Goal: Task Accomplishment & Management: Use online tool/utility

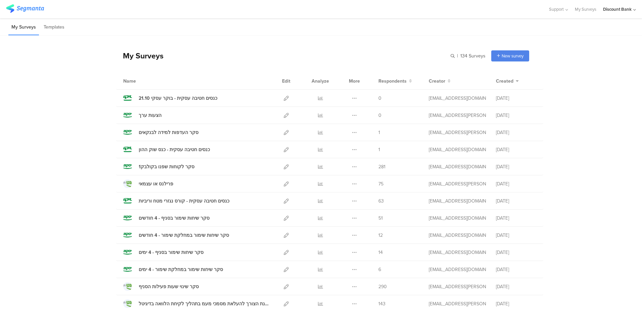
click at [284, 115] on icon at bounding box center [286, 115] width 5 height 5
click at [353, 116] on icon at bounding box center [354, 115] width 5 height 5
click at [352, 130] on button "Duplicate" at bounding box center [340, 132] width 37 height 12
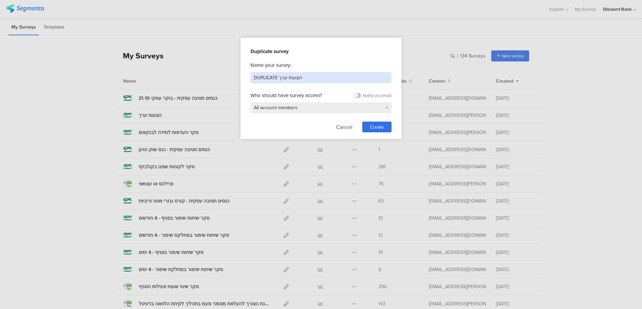
click at [288, 80] on input "DUPLICATE הצעות ערך" at bounding box center [320, 77] width 141 height 11
click at [288, 78] on input "DUPLICATE הצעות ערך" at bounding box center [320, 77] width 141 height 11
drag, startPoint x: 298, startPoint y: 78, endPoint x: 246, endPoint y: 81, distance: 51.7
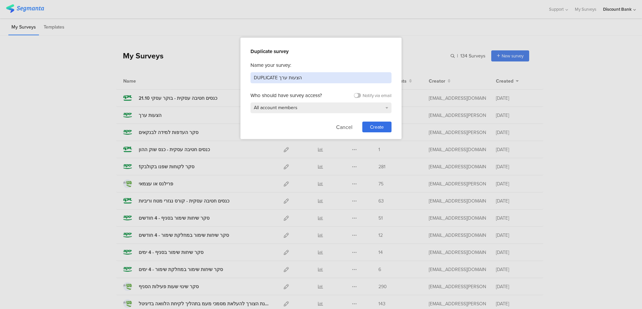
click at [246, 81] on div "Duplicate survey Name your survey: DUPLICATE הצעות ערך Who should have survey a…" at bounding box center [320, 88] width 161 height 101
type input "x"
type input "סקר בוט כרטיסי אשראי"
click at [376, 127] on span "Create" at bounding box center [377, 126] width 14 height 7
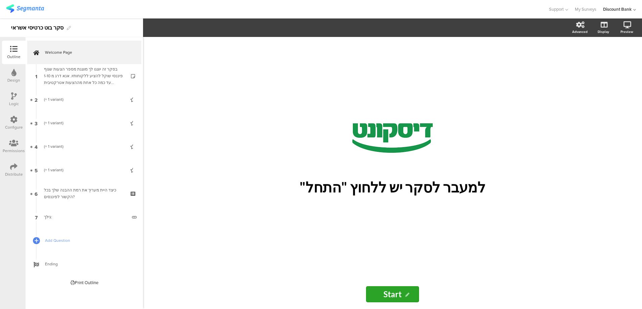
click at [29, 6] on img at bounding box center [25, 8] width 38 height 8
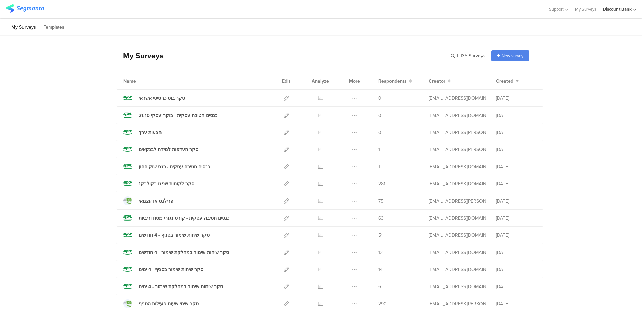
click at [284, 97] on icon at bounding box center [286, 98] width 5 height 5
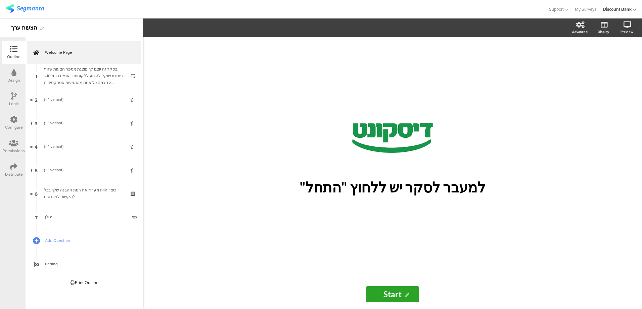
click at [41, 267] on link "Ending" at bounding box center [84, 263] width 114 height 23
click at [98, 71] on div "בסקר זה יוצגו לך מוצגת מספר הצעות שגוף פיננסי שוקל להציע ללקוחותיו. אנא דרג מ 1…" at bounding box center [84, 76] width 80 height 20
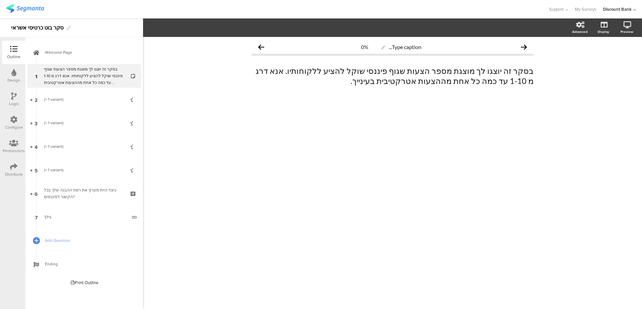
drag, startPoint x: 377, startPoint y: 88, endPoint x: 385, endPoint y: 84, distance: 8.9
click at [377, 88] on div "בסקר זה יוצגו לך מוצגת מספר הצעות שגוף פיננסי שוקל להציע ללקוחותיו. אנא דרג מ 1…" at bounding box center [392, 76] width 282 height 34
click at [132, 222] on icon at bounding box center [134, 221] width 6 height 6
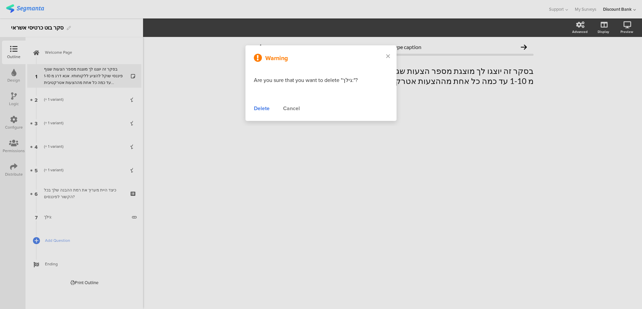
click at [259, 108] on div "Delete" at bounding box center [262, 108] width 16 height 8
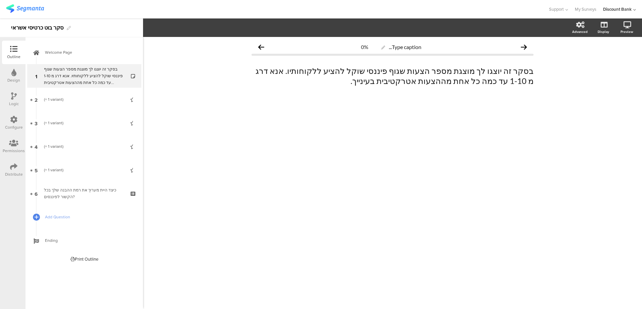
click at [133, 198] on icon at bounding box center [134, 198] width 6 height 6
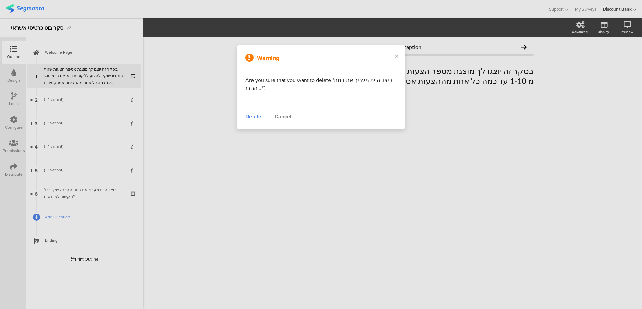
click at [249, 116] on div "Delete" at bounding box center [253, 116] width 16 height 8
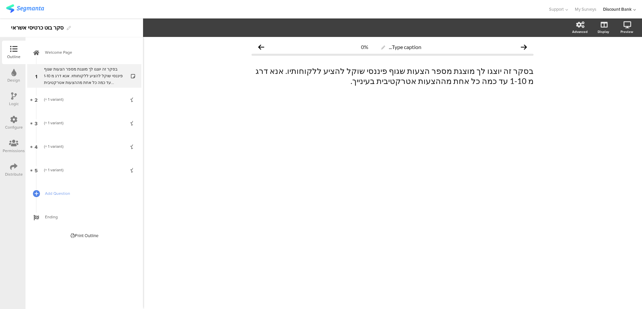
click at [131, 174] on icon at bounding box center [134, 174] width 6 height 6
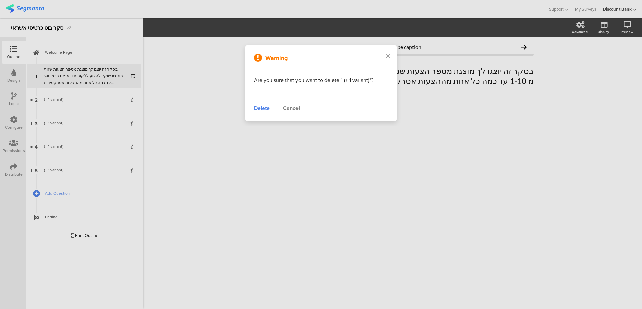
click at [257, 110] on div "Delete" at bounding box center [262, 108] width 16 height 8
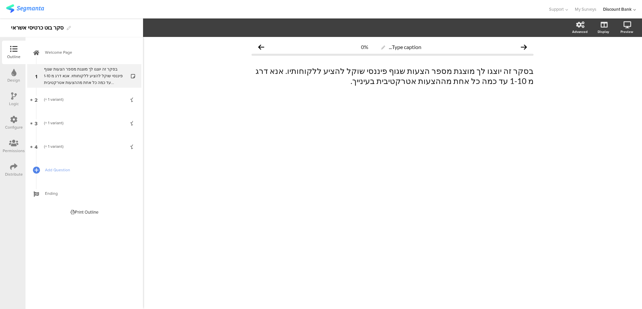
click at [134, 151] on icon at bounding box center [134, 151] width 6 height 6
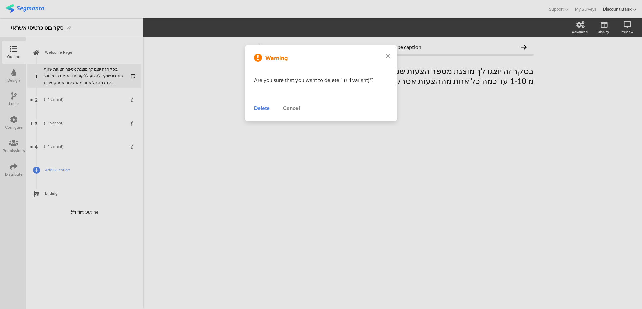
click at [267, 107] on div "Delete" at bounding box center [262, 108] width 16 height 8
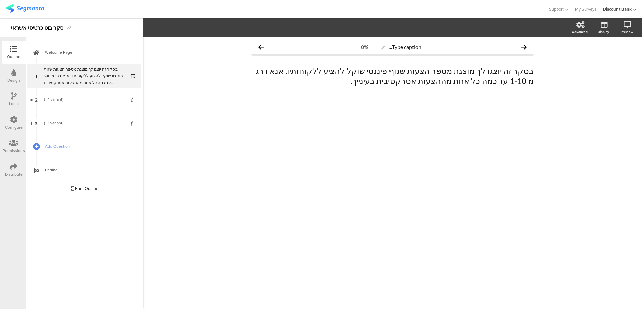
click at [132, 127] on icon at bounding box center [134, 127] width 6 height 6
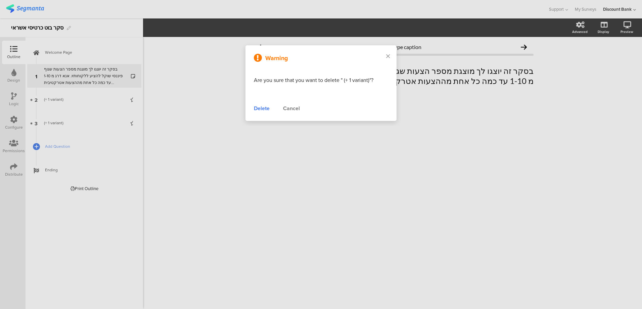
click at [262, 108] on div "Delete" at bounding box center [262, 108] width 16 height 8
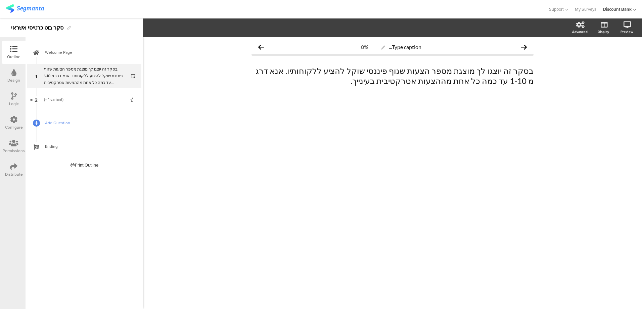
click at [133, 104] on icon at bounding box center [134, 104] width 6 height 6
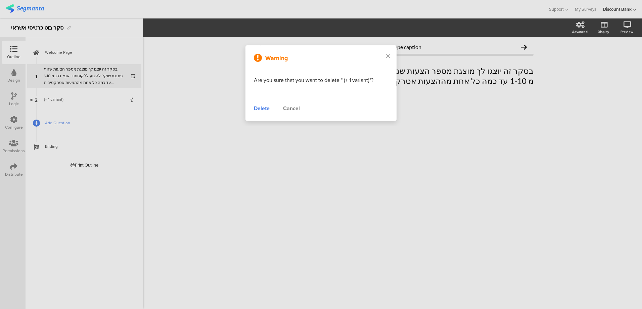
click at [261, 106] on div "Delete" at bounding box center [262, 108] width 16 height 8
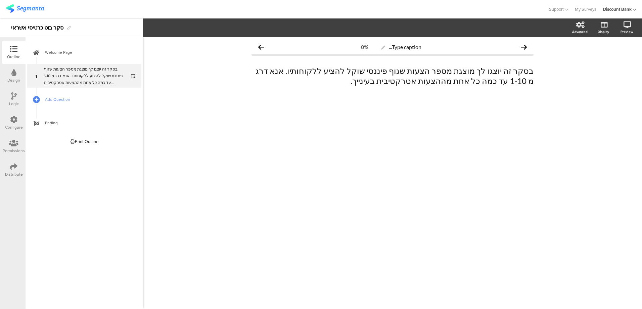
click at [132, 80] on icon at bounding box center [134, 80] width 6 height 6
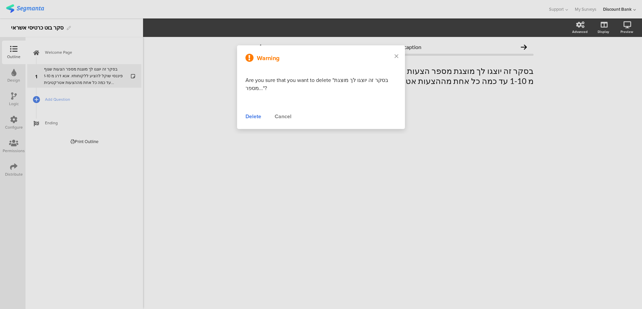
click at [252, 115] on div "Delete" at bounding box center [253, 116] width 16 height 8
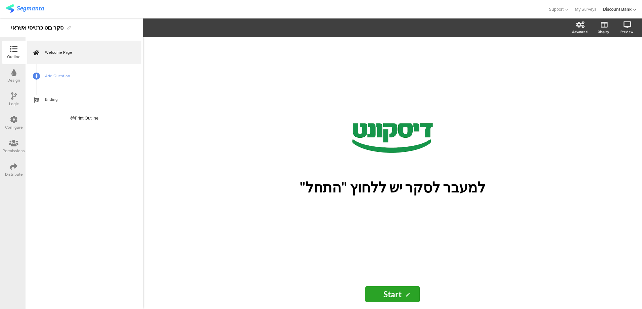
click at [88, 75] on span "Add Question" at bounding box center [88, 75] width 86 height 7
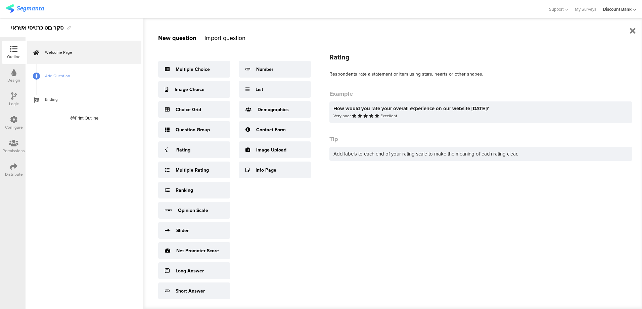
click at [193, 154] on div "Rating" at bounding box center [194, 149] width 72 height 17
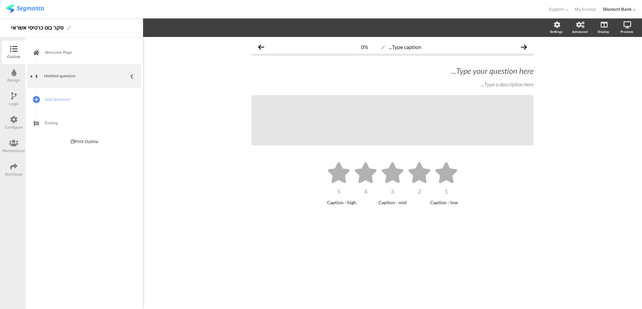
click at [529, 70] on div "Type your question here..." at bounding box center [392, 71] width 282 height 10
click at [50, 102] on span "Add Question" at bounding box center [88, 99] width 86 height 7
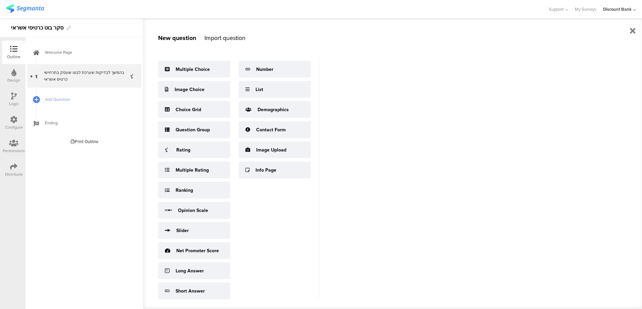
click at [63, 78] on div "בהמשך לבדיקות שערכת לבוט שעסק בתרחישי כרטיס אשראי" at bounding box center [84, 75] width 80 height 13
click at [62, 72] on div "בהמשך לבדיקות שערכת לבוט שעסק בתרחישי כרטיס אשראי" at bounding box center [84, 75] width 80 height 13
click at [62, 95] on link "Add Question" at bounding box center [84, 99] width 114 height 23
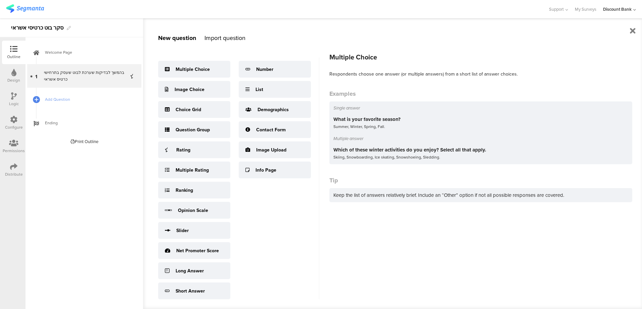
click at [187, 71] on div "Multiple Choice" at bounding box center [192, 69] width 34 height 7
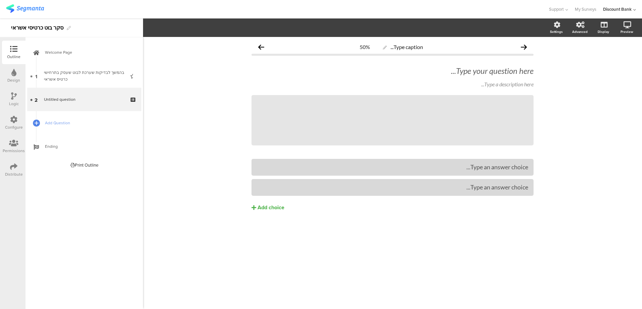
click at [74, 72] on div "בהמשך לבדיקות שערכת לבוט שעסק בתרחישי כרטיס אשראי" at bounding box center [84, 75] width 80 height 13
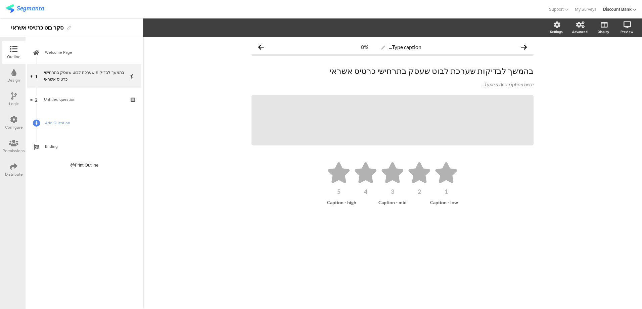
click at [494, 84] on div "Type a description here..." at bounding box center [392, 84] width 282 height 6
click at [0, 0] on icon at bounding box center [0, 0] width 0 height 0
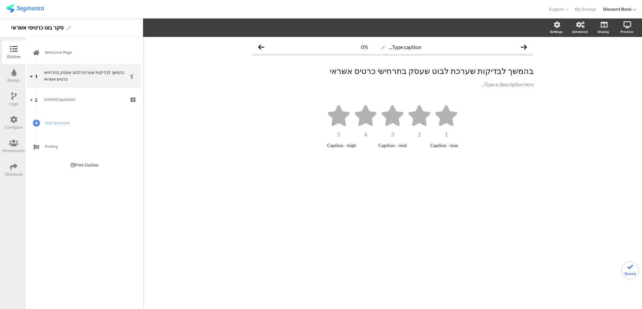
click at [461, 86] on div "Type a description here..." at bounding box center [392, 84] width 282 height 6
click at [486, 82] on p at bounding box center [392, 84] width 282 height 6
click at [447, 70] on p "בהמשך לבדיקות שערכת לבוט שעסק בתרחישי כרטיס אשראי" at bounding box center [392, 71] width 282 height 10
click at [360, 66] on p "בהמשך לבדיקות שערכת לבוט שעסק בתרחישי כרטיס אשראי" at bounding box center [392, 71] width 282 height 10
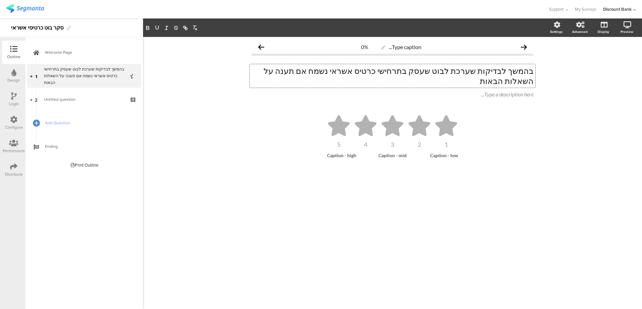
click at [366, 91] on div "Type a description here..." at bounding box center [392, 94] width 282 height 6
click at [327, 91] on p at bounding box center [392, 94] width 282 height 6
click at [371, 91] on p at bounding box center [392, 94] width 282 height 6
click at [55, 55] on span "Welcome Page" at bounding box center [88, 52] width 86 height 7
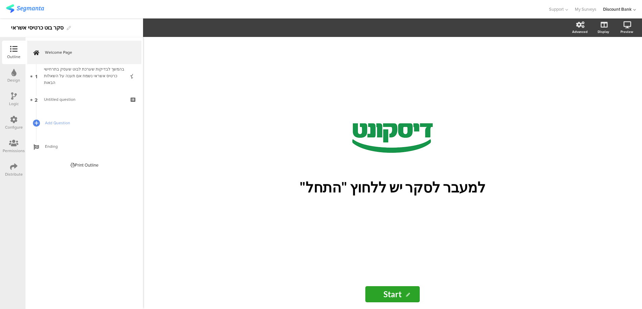
click at [472, 186] on p "למעבר לסקר יש ללחוץ "התחל"" at bounding box center [392, 187] width 248 height 17
click at [471, 188] on p "למעבר לסקר יש ללחוץ "התחל"" at bounding box center [392, 187] width 248 height 17
click at [76, 78] on div "בהמשך לבדיקות שערכת לבוט שעסק בתרחישי כרטיס אשראי נשמח אם תענה על השאלות הבאות" at bounding box center [84, 76] width 80 height 20
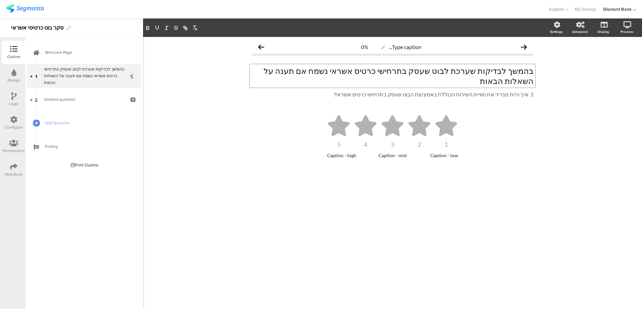
drag, startPoint x: 531, startPoint y: 69, endPoint x: 368, endPoint y: 66, distance: 162.8
click at [369, 71] on div "בהמשך לבדיקות שערכת לבוט שעסק בתרחישי כרטיס אשראי נשמח אם תענה על השאלות הבאות …" at bounding box center [392, 75] width 285 height 23
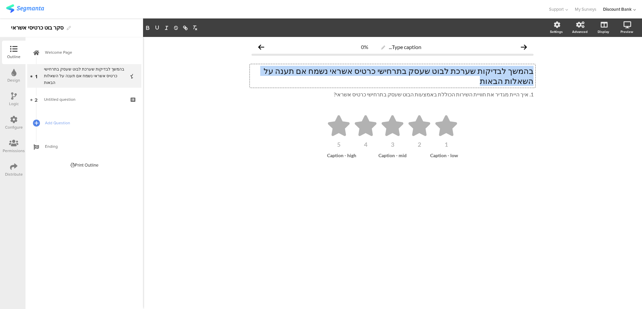
drag, startPoint x: 275, startPoint y: 72, endPoint x: 538, endPoint y: 74, distance: 262.7
click at [538, 74] on div "Type caption... 0% בהמשך לבדיקות שערכת לבוט שעסק בתרחישי כרטיס אשראי נשמח אם תע…" at bounding box center [392, 111] width 295 height 148
click at [69, 50] on span "Welcome Page" at bounding box center [88, 52] width 86 height 7
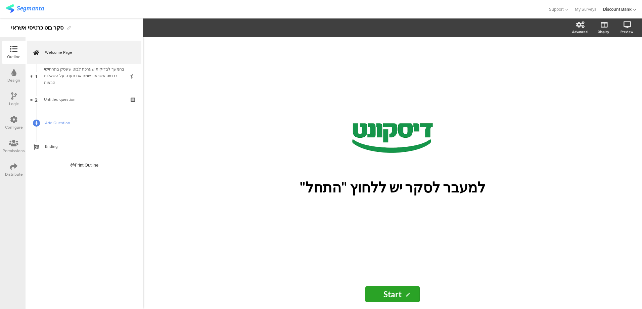
click at [471, 188] on p "למעבר לסקר יש ללחוץ "התחל"" at bounding box center [392, 187] width 248 height 17
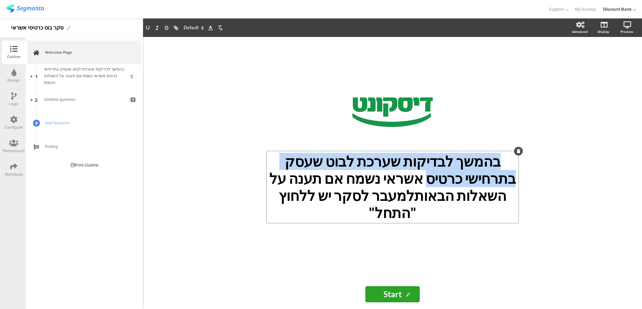
drag, startPoint x: 507, startPoint y: 170, endPoint x: 467, endPoint y: 185, distance: 42.1
click at [468, 185] on p "בהמשך לבדיקות שערכת לבוט שעסק בתרחישי כרטיס אשראי נשמח אם תענה על השאלות הבאותל…" at bounding box center [392, 187] width 248 height 68
click at [455, 202] on p "בהמשך לבדיקות שערכת לבוט שעסק בתרחישי כרטיס אשראי נשמח אם תענה על השאלות הבאותל…" at bounding box center [392, 187] width 248 height 68
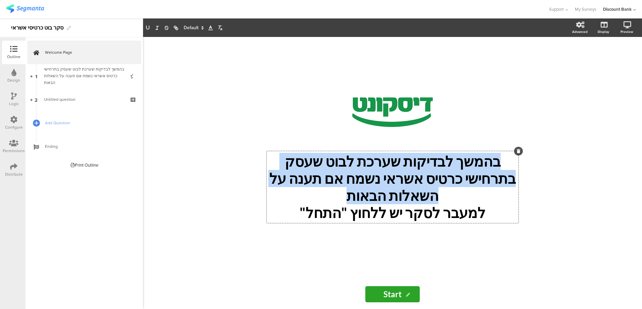
drag, startPoint x: 506, startPoint y: 170, endPoint x: 233, endPoint y: 191, distance: 274.3
click at [233, 191] on div "/ בהמשך לבדיקות שערכת לבוט שעסק בתרחישי כרטיס אשראי נשמח אם תענה על השאלות הבאו…" at bounding box center [392, 173] width 499 height 272
click at [210, 27] on polyline at bounding box center [210, 27] width 2 height 3
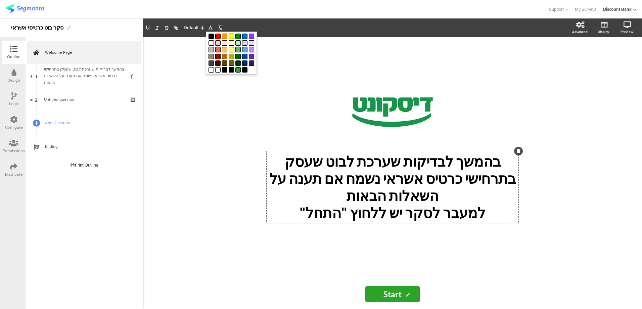
click at [210, 28] on line at bounding box center [210, 28] width 2 height 0
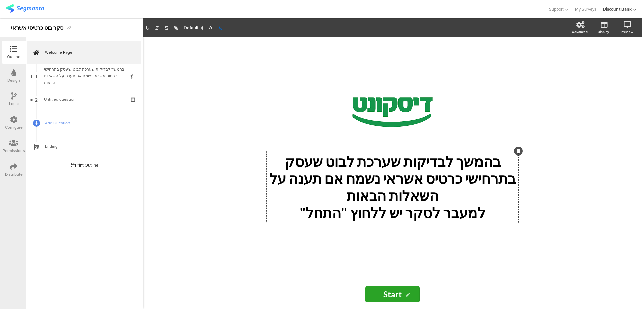
click at [219, 29] on icon "button" at bounding box center [220, 28] width 6 height 6
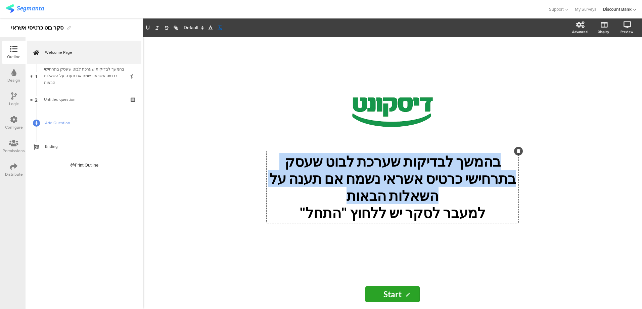
click at [221, 29] on line "button" at bounding box center [220, 29] width 1 height 1
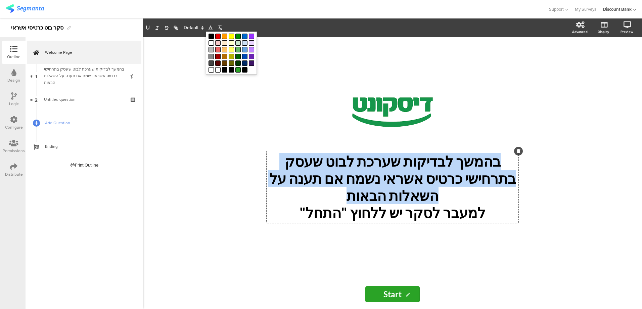
click at [212, 28] on icon at bounding box center [210, 28] width 6 height 6
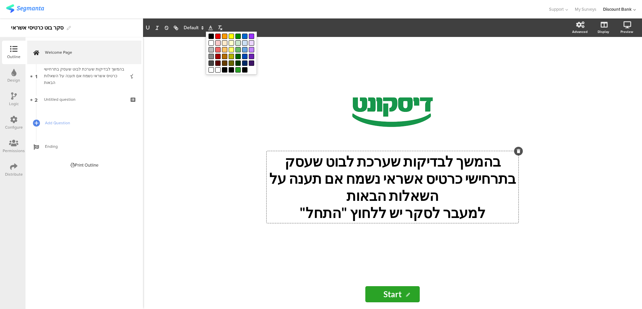
click at [334, 173] on p "בהמשך לבדיקות שערכת לבוט שעסק בתרחישי כרטיס אשראי נשמח אם תענה על השאלות הבאות" at bounding box center [392, 178] width 248 height 51
click at [322, 204] on p "למעבר לסקר יש ללחוץ "התחל"" at bounding box center [392, 212] width 248 height 17
drag, startPoint x: 503, startPoint y: 169, endPoint x: 490, endPoint y: 181, distance: 17.9
click at [503, 169] on p "בהמשך לבדיקות שערכת לבוט שעסק בתרחישי כרטיס אשראי נשמח אם תענה על השאלות הבאות" at bounding box center [392, 178] width 248 height 51
click at [470, 204] on p "למעבר לסקר יש ללחוץ "התחל"" at bounding box center [392, 212] width 248 height 17
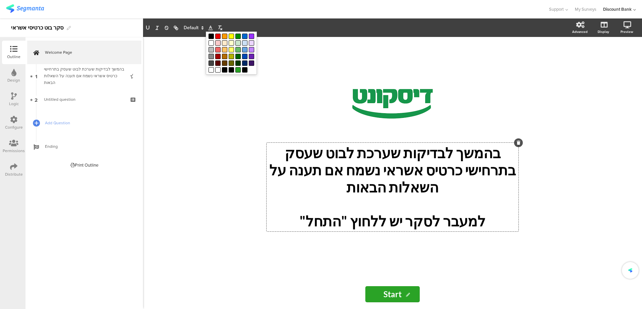
click at [498, 245] on div "/ בהמשך לבדיקות שערכת לבוט שעסק בתרחישי כרטיס אשראי נשמח אם תענה על השאלות הבאו…" at bounding box center [392, 158] width 268 height 242
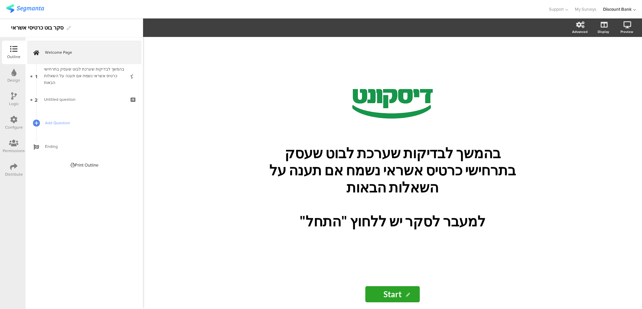
click at [64, 77] on div "בהמשך לבדיקות שערכת לבוט שעסק בתרחישי כרטיס אשראי נשמח אם תענה על השאלות הבאות" at bounding box center [84, 76] width 80 height 20
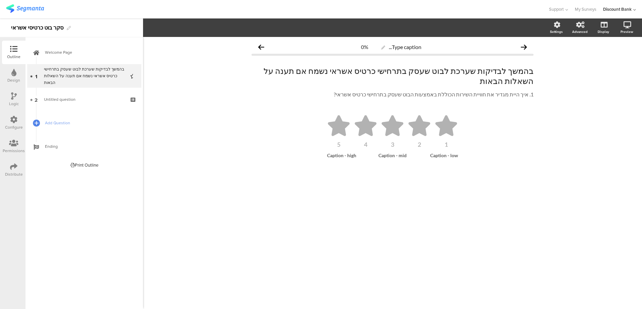
click at [521, 91] on p "1. איך היית מגדיר את חוויית השירות הכוללת באמצעות הבוט שעסק בתרחישי כרטיס אשראי?" at bounding box center [392, 94] width 282 height 7
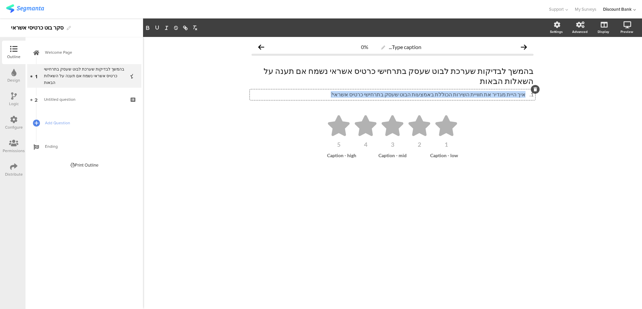
drag, startPoint x: 524, startPoint y: 84, endPoint x: 350, endPoint y: 84, distance: 174.8
click at [350, 91] on p "1. איך היית מגדיר את חוויית השירות הכוללת באמצעות הבוט שעסק בתרחישי כרטיס אשראי?" at bounding box center [392, 94] width 282 height 7
click at [519, 72] on p "בהמשך לבדיקות שערכת לבוט שעסק בתרחישי כרטיס אשראי נשמח אם תענה על השאלות הבאות" at bounding box center [392, 76] width 282 height 20
click at [528, 72] on p "בהמשך לבדיקות שערכת לבוט שעסק בתרחישי כרטיס אשראי נשמח אם תענה על השאלות הבאות" at bounding box center [392, 76] width 282 height 20
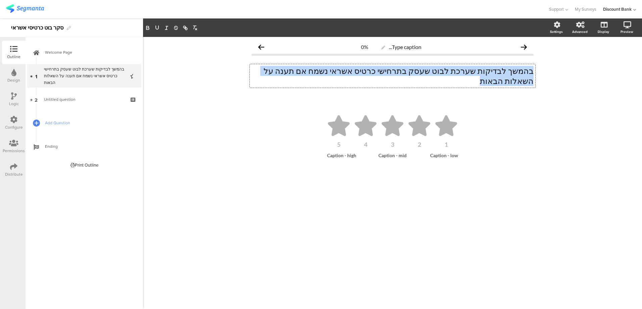
drag, startPoint x: 532, startPoint y: 72, endPoint x: 259, endPoint y: 71, distance: 273.5
click at [259, 71] on p "בהמשך לבדיקות שערכת לבוט שעסק בתרחישי כרטיס אשראי נשמח אם תענה על השאלות הבאות" at bounding box center [392, 76] width 282 height 20
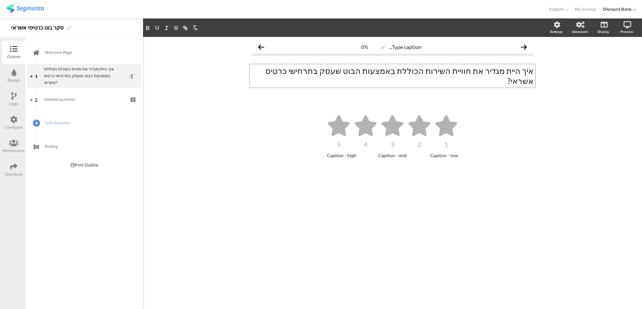
click at [226, 122] on div "Type caption... 0% איך היית מגדיר את חוויית השירות הכוללת באמצעות הבוט שעסק בתר…" at bounding box center [392, 173] width 499 height 272
click at [395, 152] on div "ככ-ככה" at bounding box center [392, 155] width 39 height 6
click at [61, 98] on span "Untitled question" at bounding box center [60, 99] width 32 height 6
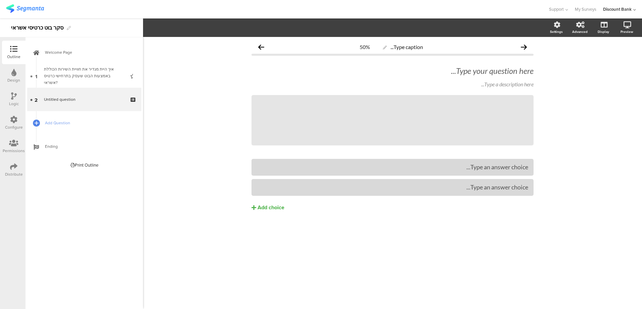
click at [99, 74] on div "איך היית מגדיר את חוויית השירות הכוללת באמצעות הבוט שעסק בתרחישי כרטיס אשראי?" at bounding box center [84, 76] width 80 height 20
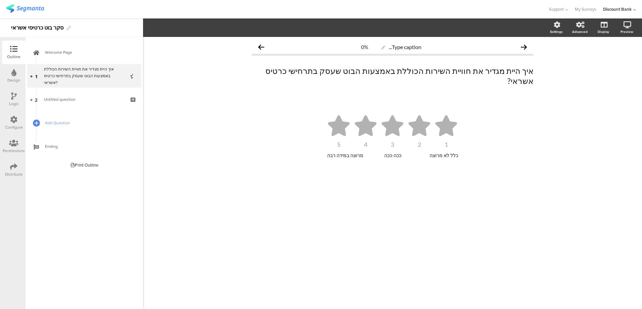
click at [36, 87] on icon at bounding box center [37, 88] width 4 height 5
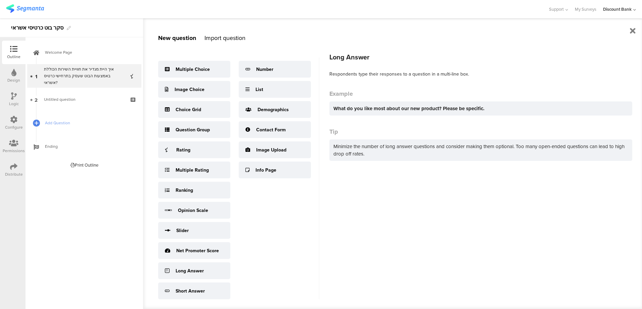
click at [195, 266] on div "Long Answer" at bounding box center [194, 270] width 72 height 17
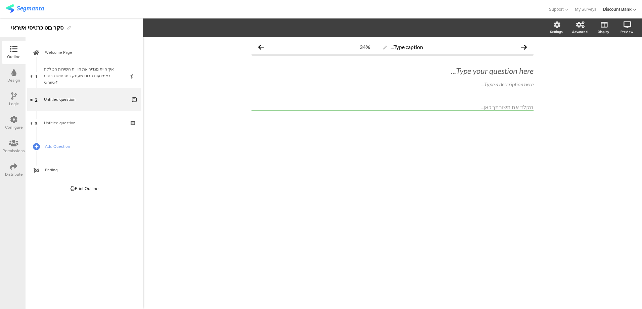
click at [493, 70] on div "Type your question here..." at bounding box center [392, 71] width 282 height 10
click at [531, 87] on div "Type a description here..." at bounding box center [392, 84] width 282 height 6
click at [534, 78] on icon at bounding box center [535, 79] width 4 height 4
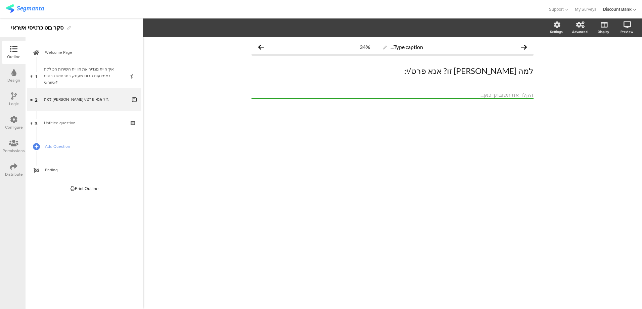
click at [55, 122] on span "Untitled question" at bounding box center [60, 123] width 32 height 6
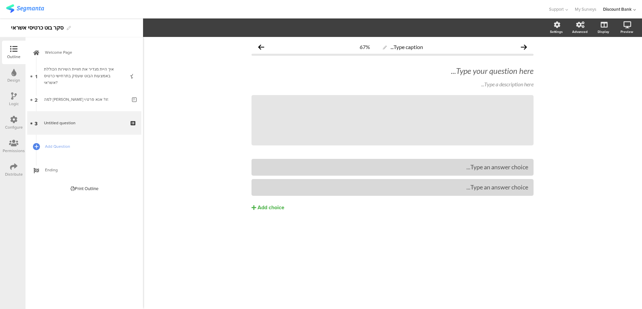
click at [503, 72] on div "Type your question here..." at bounding box center [392, 71] width 282 height 10
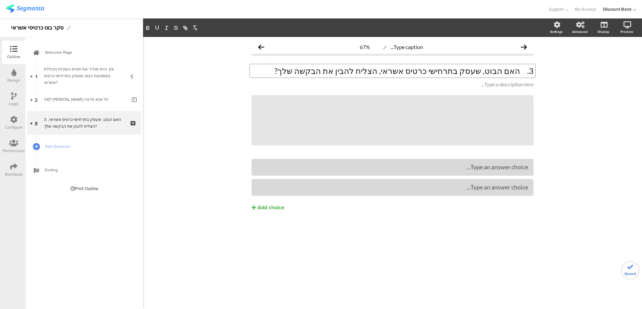
click at [519, 71] on p "3. האם הבוט, שעסק בתרחישי כרטיס אשראי, הצליח להבין את הבקשה שלך?" at bounding box center [392, 71] width 282 height 10
click at [0, 0] on icon at bounding box center [0, 0] width 0 height 0
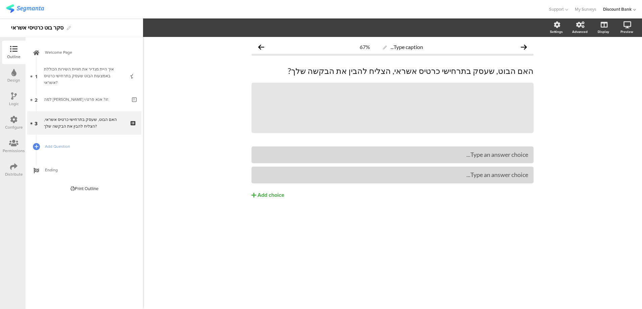
click at [132, 127] on icon at bounding box center [134, 127] width 6 height 6
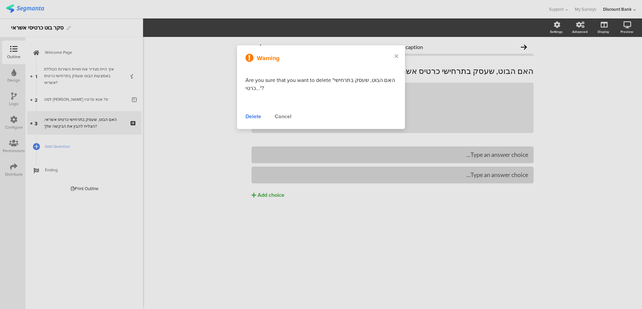
click at [249, 116] on div "Delete" at bounding box center [253, 116] width 16 height 8
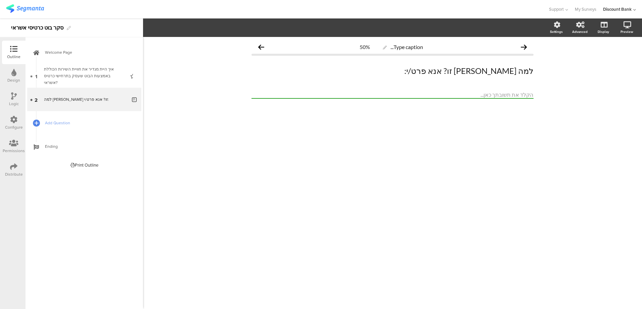
click at [37, 122] on icon at bounding box center [37, 122] width 4 height 5
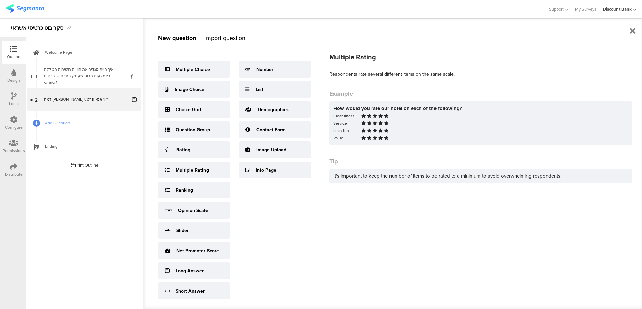
click at [217, 167] on div "Multiple Rating" at bounding box center [194, 169] width 72 height 17
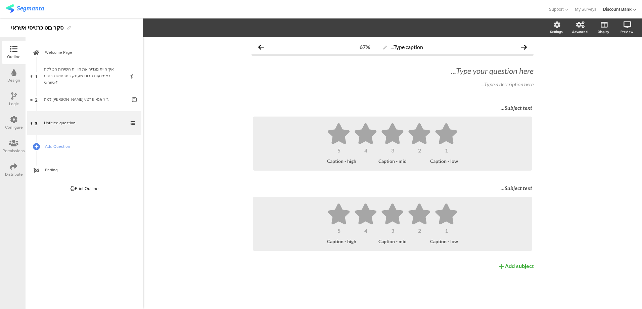
click at [132, 128] on icon at bounding box center [134, 127] width 6 height 6
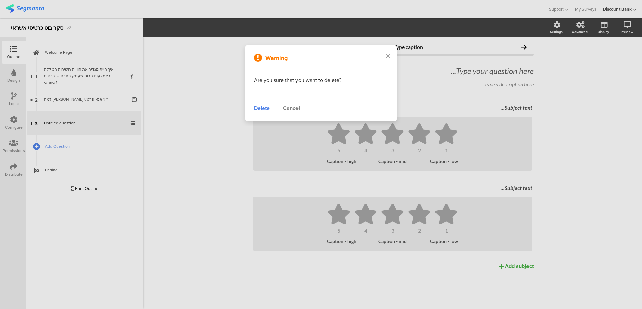
click at [254, 110] on div "Delete" at bounding box center [262, 108] width 16 height 8
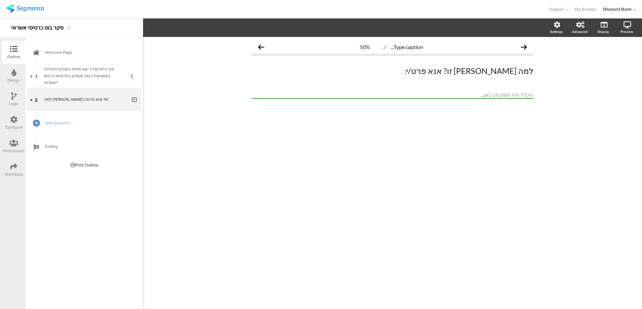
click at [54, 122] on span "Add Question" at bounding box center [88, 122] width 86 height 7
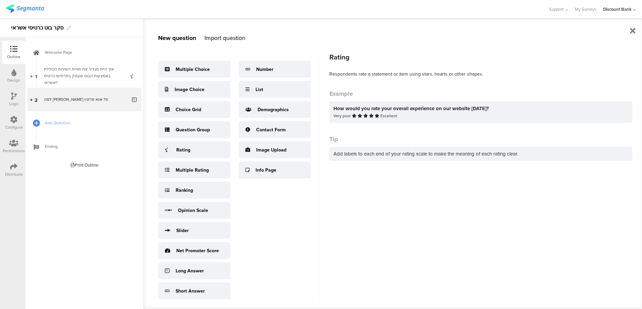
click at [202, 151] on div "Rating" at bounding box center [194, 149] width 72 height 17
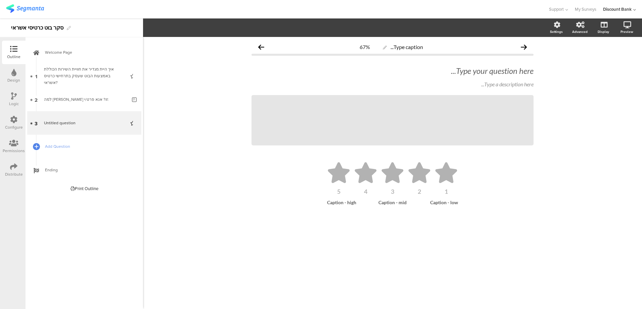
click at [513, 73] on div "Type your question here..." at bounding box center [392, 71] width 282 height 10
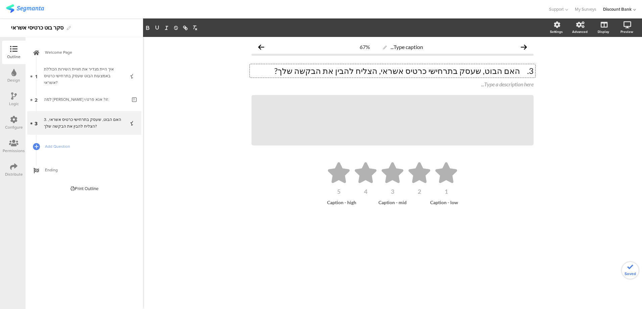
click at [521, 71] on p "3. האם הבוט, שעסק בתרחישי כרטיס אשראי, הצליח להבין את הבקשה שלך?" at bounding box center [392, 71] width 282 height 10
click at [0, 0] on icon at bounding box center [0, 0] width 0 height 0
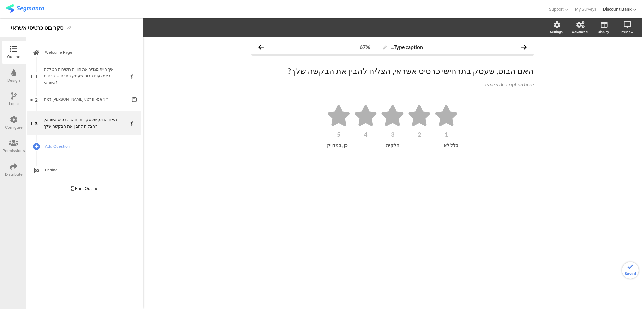
click at [0, 0] on icon at bounding box center [0, 0] width 0 height 0
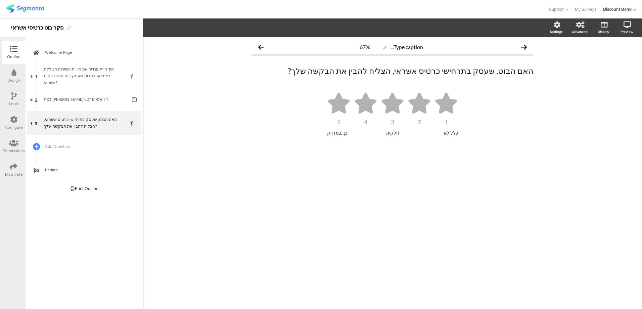
click at [33, 146] on div at bounding box center [36, 146] width 8 height 8
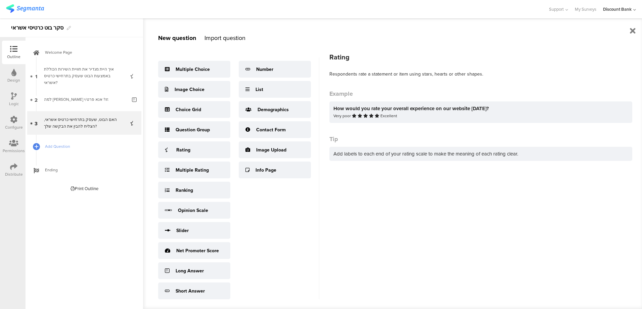
click at [193, 147] on div "Rating" at bounding box center [194, 149] width 72 height 17
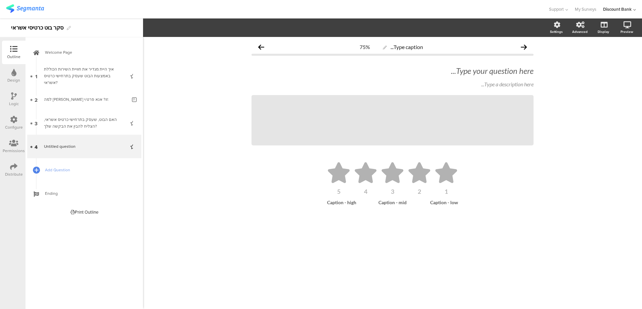
click at [468, 73] on div "Type your question here..." at bounding box center [392, 71] width 282 height 10
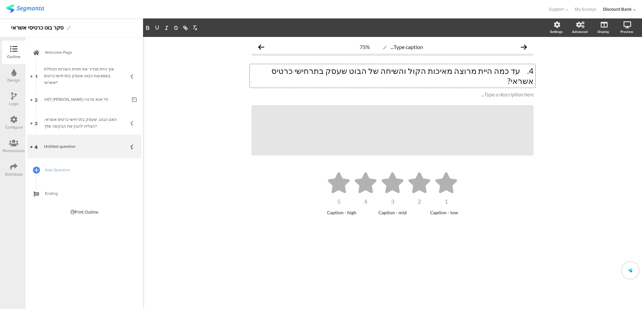
click at [522, 71] on p "4. עד כמה היית מרוצה מאיכות הקול והשיחה של הבוט שעסק בתרחישי כרטיס אשראי?" at bounding box center [392, 76] width 282 height 20
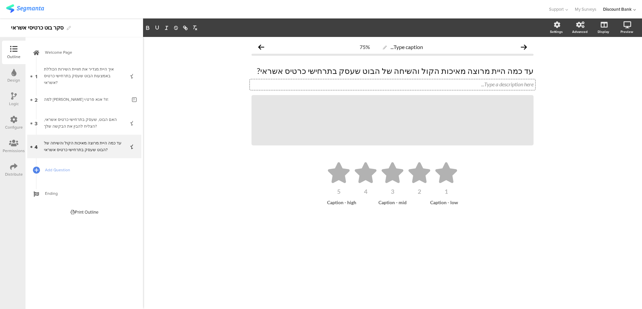
click at [0, 0] on icon at bounding box center [0, 0] width 0 height 0
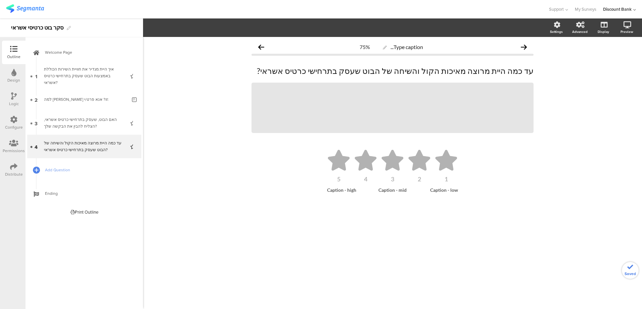
click at [0, 0] on icon at bounding box center [0, 0] width 0 height 0
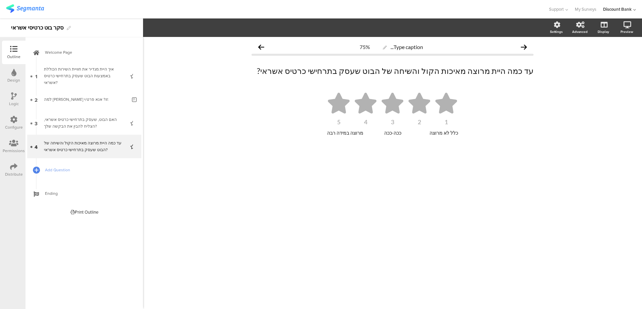
click at [281, 169] on div "Type caption... 75% עד כמה היית מרוצה מאיכות הקול והשיחה של הבוט שעסק בתרחישי כ…" at bounding box center [392, 173] width 499 height 272
click at [510, 72] on p "עד כמה היית מרוצה מאיכות הקול והשיחה של הבוט שעסק בתרחישי כרטיס אשראי?" at bounding box center [392, 71] width 282 height 10
click at [514, 71] on p "עד כמה היית מרוצה מאיכות הקול והשיחה של הבוט שעסק בתרחישי כרטיס אשראי?" at bounding box center [392, 71] width 282 height 10
click at [512, 71] on p "עד כמה היית מרוצה מאיכות הקול והשיחה של הבוט שעסק בתרחישי כרטיס אשראי?" at bounding box center [392, 71] width 282 height 10
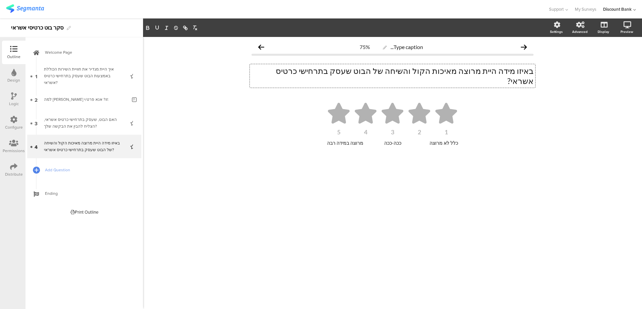
click at [49, 171] on span "Add Question" at bounding box center [88, 169] width 86 height 7
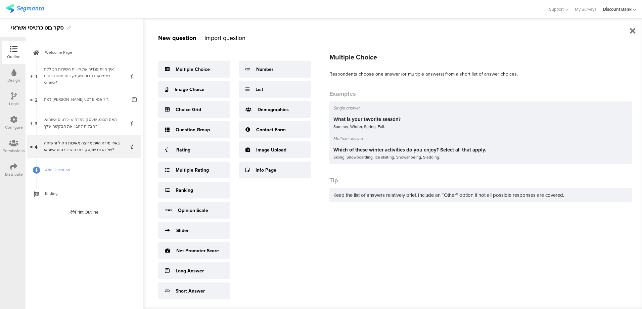
click at [195, 69] on div "Multiple Choice" at bounding box center [192, 69] width 34 height 7
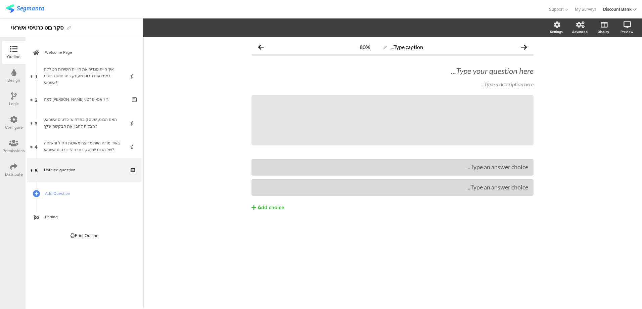
click at [509, 71] on div "Type your question here..." at bounding box center [392, 71] width 282 height 10
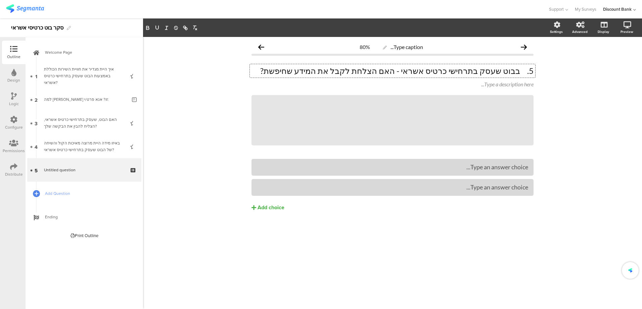
click at [519, 72] on p "5. בבוט שעסק בתרחישי כרטיס אשראי - האם הצלחת לקבל את המידע שחיפשת?" at bounding box center [392, 71] width 282 height 10
click at [0, 0] on icon at bounding box center [0, 0] width 0 height 0
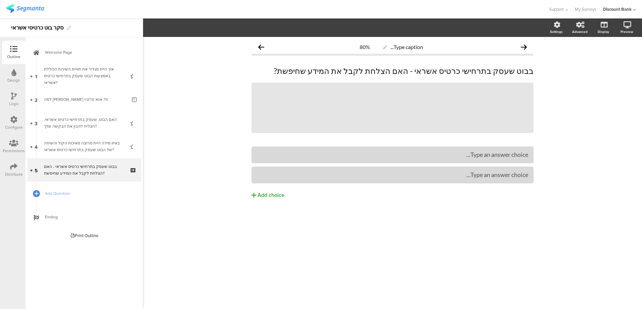
click at [0, 0] on icon at bounding box center [0, 0] width 0 height 0
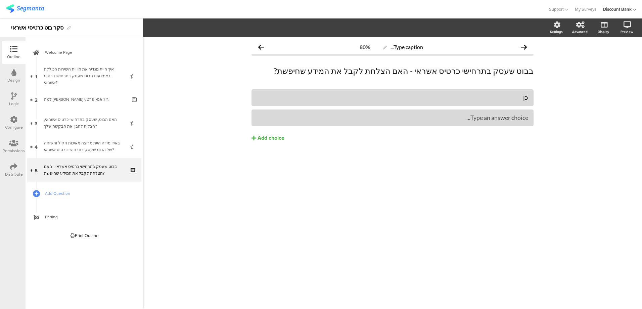
click at [375, 117] on div "Type an answer choice..." at bounding box center [392, 118] width 271 height 8
click at [279, 139] on div "Add choice" at bounding box center [270, 138] width 27 height 7
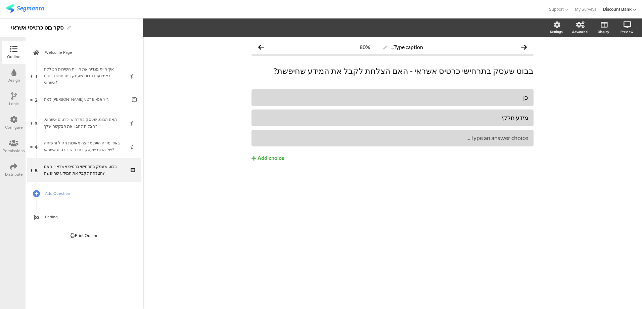
click at [328, 136] on div "Type an answer choice..." at bounding box center [392, 138] width 271 height 8
click at [318, 192] on div "Type caption... 80% בבוט שעסק בתרחישי כרטיס אשראי - האם הצלחת לקבל את המידע שחי…" at bounding box center [392, 115] width 295 height 156
click at [480, 99] on div "כן" at bounding box center [392, 98] width 271 height 8
click at [525, 118] on div "מידע חלקי" at bounding box center [392, 118] width 271 height 8
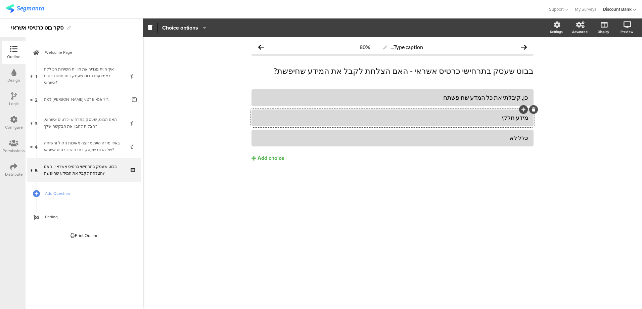
click at [527, 117] on div "מידע חלקי" at bounding box center [392, 118] width 271 height 8
drag, startPoint x: 527, startPoint y: 117, endPoint x: 492, endPoint y: 119, distance: 35.3
click at [492, 119] on div "מידע חלקי" at bounding box center [392, 118] width 271 height 8
click at [526, 118] on div "מידע חלקי" at bounding box center [392, 118] width 271 height 8
click at [525, 140] on div "כלל לא" at bounding box center [392, 138] width 271 height 8
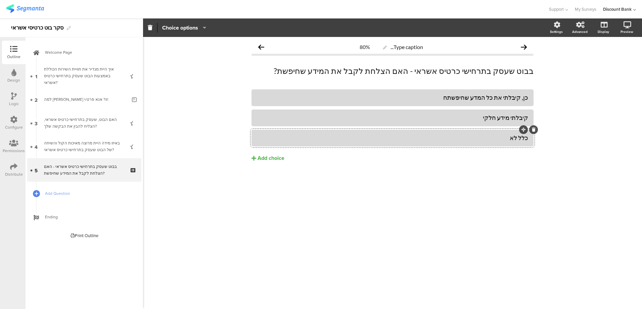
click at [498, 137] on div "כלל לא" at bounding box center [392, 138] width 271 height 8
click at [63, 195] on span "Add Question" at bounding box center [88, 193] width 86 height 7
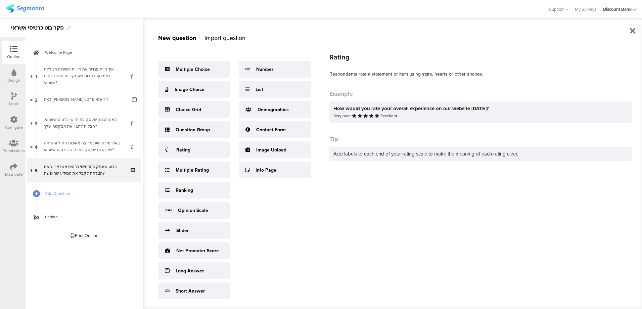
click at [190, 148] on div "Rating" at bounding box center [194, 149] width 72 height 17
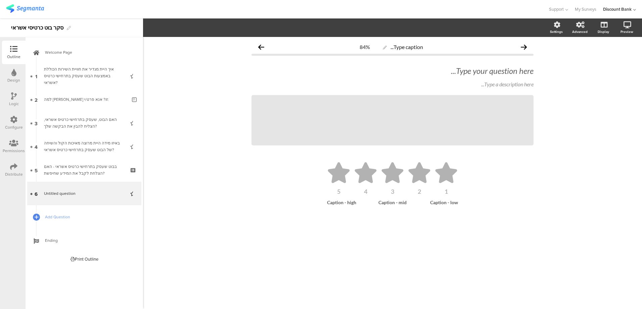
click at [444, 68] on div "Type your question here..." at bounding box center [392, 71] width 282 height 10
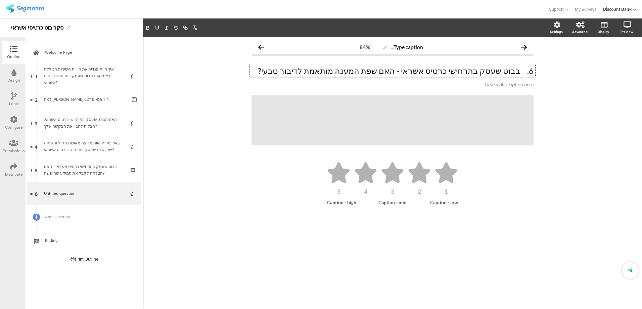
click at [520, 71] on p "6. בבוט שעסק בתרחישי כרטיס אשראי - האם שפת המענה מותאמת לדיבור טבעי?" at bounding box center [392, 71] width 282 height 10
click at [0, 0] on div at bounding box center [0, 0] width 0 height 0
click at [536, 78] on icon at bounding box center [535, 79] width 4 height 4
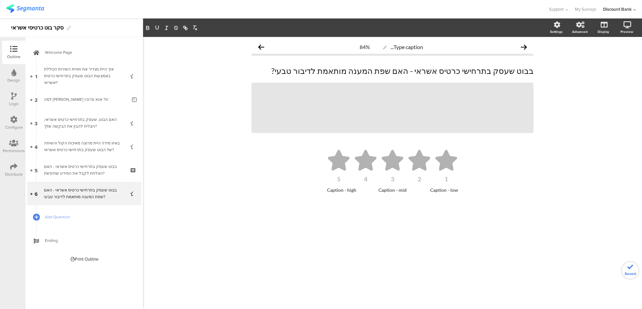
click at [0, 0] on icon at bounding box center [0, 0] width 0 height 0
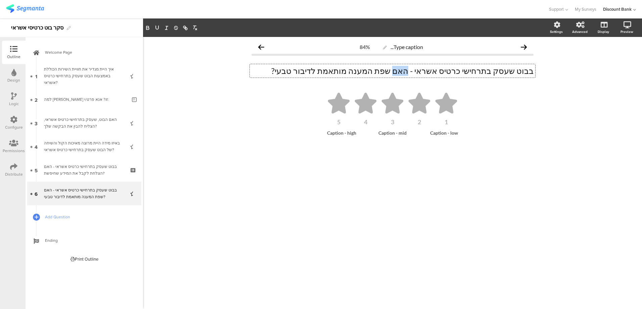
drag, startPoint x: 431, startPoint y: 71, endPoint x: 414, endPoint y: 71, distance: 17.5
click at [420, 72] on p "בבוט שעסק בתרחישי כרטיס אשראי - האם שפת המענה מותאמת לדיבור טבעי?" at bounding box center [392, 71] width 282 height 10
click at [396, 133] on div "ככה-ככה" at bounding box center [392, 133] width 39 height 6
click at [394, 134] on div "ככה-ככה" at bounding box center [392, 133] width 39 height 6
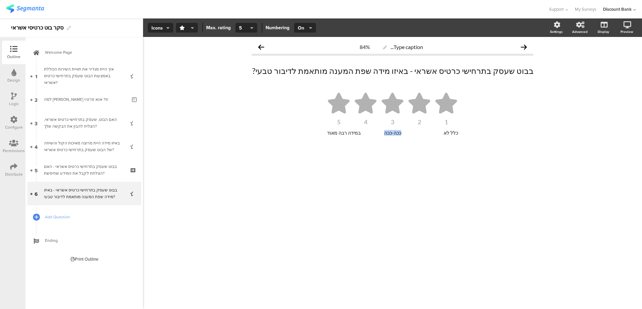
drag, startPoint x: 396, startPoint y: 132, endPoint x: 372, endPoint y: 132, distance: 24.2
click at [372, 132] on span "כלל לא ככה-ככה במידה רבה מאוד" at bounding box center [392, 133] width 131 height 6
click at [80, 165] on div "בבוט שעסק בתרחישי כרטיס אשראי - האם הצלחת לקבל את המידע שחיפשת?" at bounding box center [84, 169] width 80 height 13
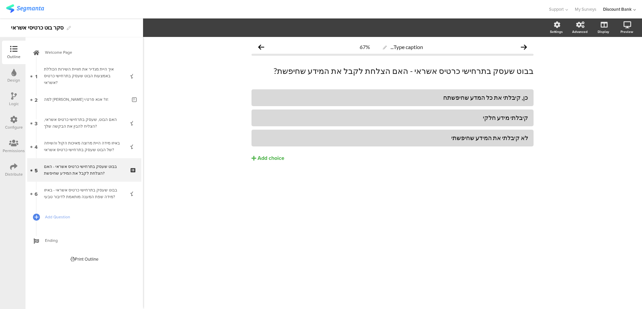
click at [71, 142] on div "באיזו מידה היית מרוצה מאיכות הקול והשיחה של הבוט שעסק בתרחישי כרטיס אשראי?" at bounding box center [84, 146] width 80 height 13
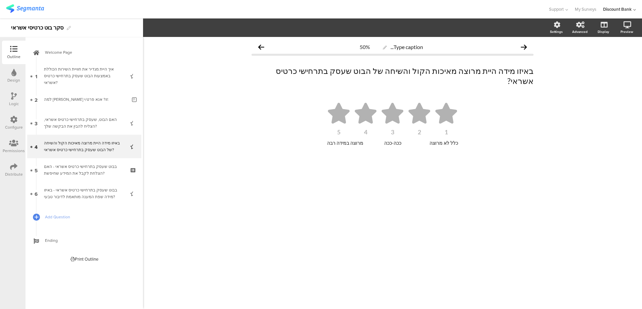
click at [391, 140] on div "ככה-ככה" at bounding box center [392, 143] width 39 height 6
click at [388, 140] on div "ככה-ככה" at bounding box center [392, 143] width 39 height 6
drag, startPoint x: 384, startPoint y: 131, endPoint x: 399, endPoint y: 131, distance: 15.1
click at [399, 140] on div "ככה-ככה" at bounding box center [392, 143] width 39 height 6
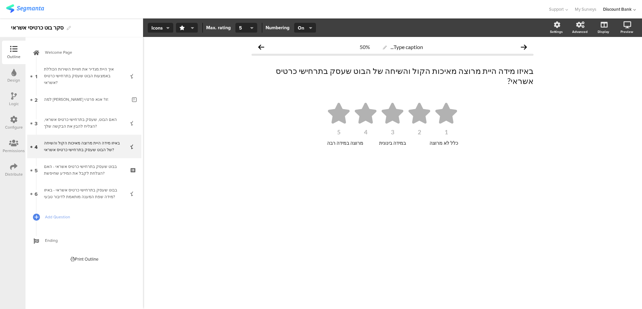
click at [93, 118] on div "האם הבוט, שעסק בתרחישי כרטיס אשראי, הצליח להבין את הבקשה שלך?" at bounding box center [84, 122] width 80 height 13
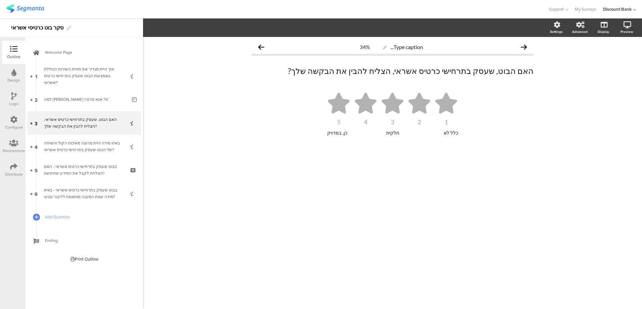
click at [61, 81] on div "איך היית מגדיר את חוויית השירות הכוללת באמצעות הבוט שעסק בתרחישי כרטיס אשראי?" at bounding box center [84, 76] width 80 height 20
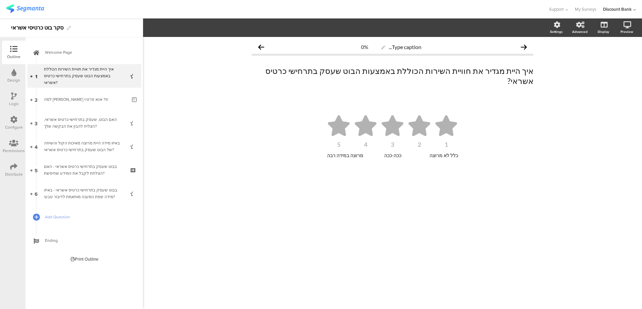
click at [533, 73] on p "איך היית מגדיר את חוויית השירות הכוללת באמצעות הבוט שעסק בתרחישי כרטיס אשראי?" at bounding box center [392, 76] width 282 height 20
drag, startPoint x: 533, startPoint y: 72, endPoint x: 489, endPoint y: 72, distance: 44.0
click at [488, 72] on p "איך היית מגדיר את חוויית השירות הכוללת באמצעות הבוט שעסק בתרחישי כרטיס אשראי?" at bounding box center [392, 76] width 282 height 20
click at [533, 71] on p "איך היית מגדיר את חוויית השירות הכוללת באמצעות הבוט שעסק בתרחישי כרטיס אשראי?" at bounding box center [392, 76] width 282 height 20
click at [388, 152] on div "ככה-ככה" at bounding box center [392, 155] width 39 height 6
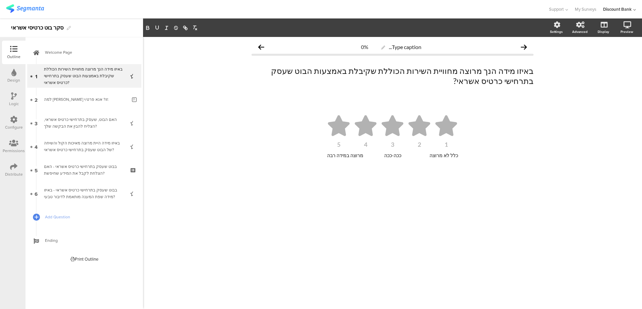
click at [388, 152] on div "ככה-ככה" at bounding box center [392, 155] width 39 height 6
click at [403, 152] on div "במידה בינונית" at bounding box center [392, 155] width 39 height 6
drag, startPoint x: 532, startPoint y: 71, endPoint x: 264, endPoint y: 73, distance: 267.1
click at [265, 73] on div "באיזו מידה הנך מרוצה מחוויית השירות הכוללת שקיבלת באמצעות הבוט שעסק בתרחישי כרט…" at bounding box center [392, 75] width 285 height 23
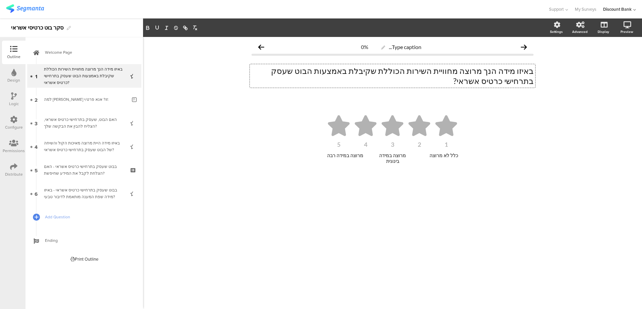
click at [512, 69] on p "באיזו מידה הנך מרוצה מחוויית השירות הכוללת שקיבלת באמצעות הבוט שעסק בתרחישי כרט…" at bounding box center [392, 76] width 282 height 20
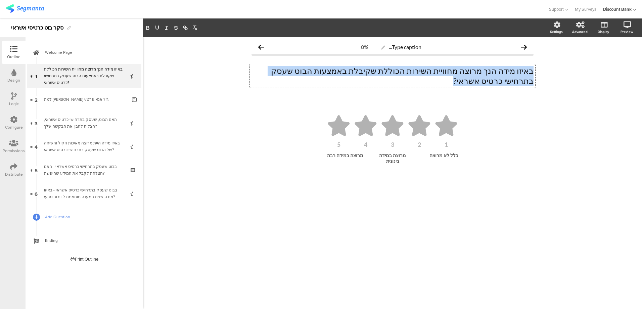
drag, startPoint x: 533, startPoint y: 71, endPoint x: 254, endPoint y: 72, distance: 278.2
click at [254, 72] on p "באיזו מידה הנך מרוצה מחוויית השירות הכוללת שקיבלת באמצעות הבוט שעסק בתרחישי כרט…" at bounding box center [392, 76] width 282 height 20
copy p "באיזו מידה הנך מרוצה מחוויית השירות הכוללת שקיבלת באמצעות הבוט שעסק בתרחישי כרט…"
click at [87, 195] on div "בבוט שעסק בתרחישי כרטיס אשראי - באיזו מידה שפת המענה מותאמת לדיבור טבעי?" at bounding box center [84, 193] width 80 height 13
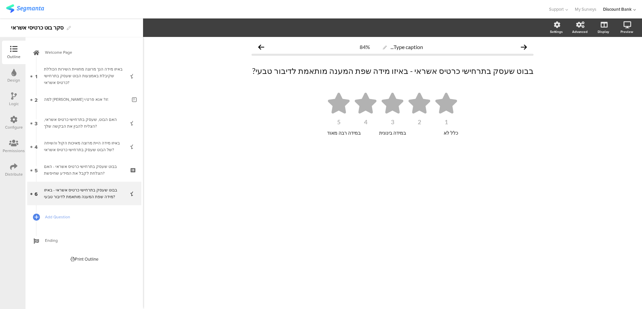
click at [55, 215] on span "Add Question" at bounding box center [88, 216] width 86 height 7
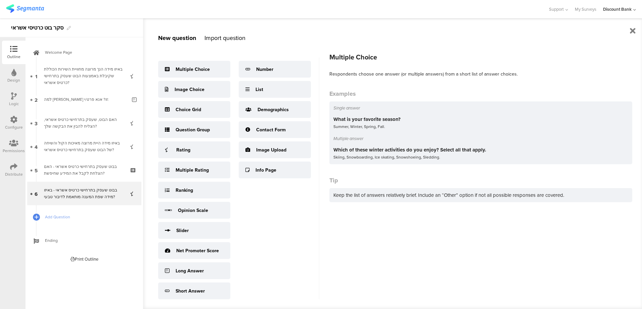
click at [194, 68] on div "Multiple Choice" at bounding box center [192, 69] width 34 height 7
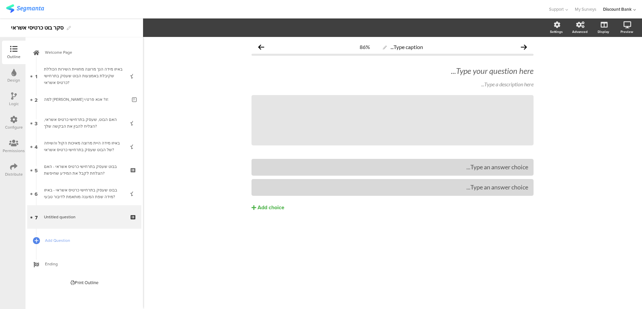
click at [469, 76] on div "Type your question here..." at bounding box center [392, 70] width 285 height 13
click at [470, 74] on p at bounding box center [392, 71] width 282 height 10
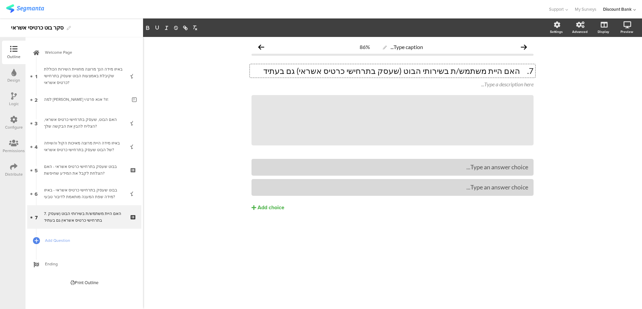
click at [521, 71] on p "7. האם היית משתמש/ת בשירותי הבוט (שעסק בתרחישי כרטיס אשראי) גם בעתיד" at bounding box center [392, 71] width 282 height 10
click at [321, 70] on p "האם היית משתמש/ת בשירותי הבוט (שעסק בתרחישי כרטיס אשראי) גם בעתיד" at bounding box center [392, 71] width 282 height 10
click at [0, 0] on icon at bounding box center [0, 0] width 0 height 0
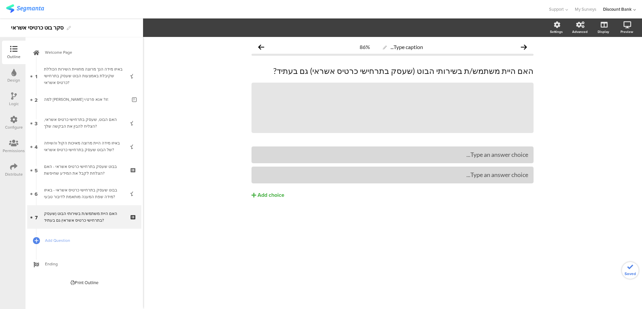
click at [0, 0] on icon at bounding box center [0, 0] width 0 height 0
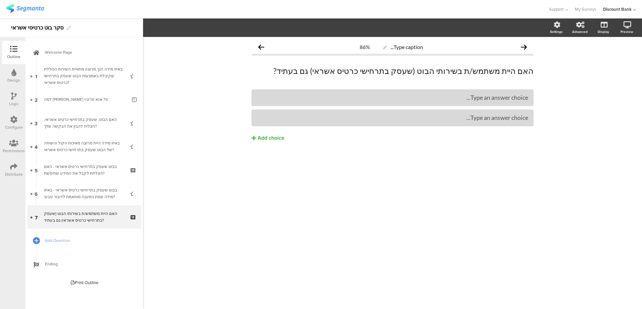
click at [288, 100] on div "Type an answer choice..." at bounding box center [392, 98] width 271 height 8
click at [274, 138] on div "Add choice" at bounding box center [270, 138] width 27 height 7
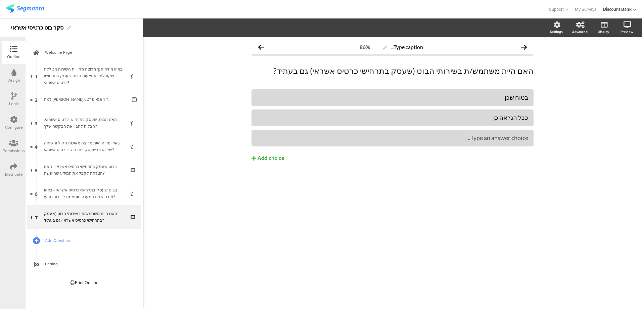
click at [273, 157] on div "Add choice" at bounding box center [270, 158] width 27 height 7
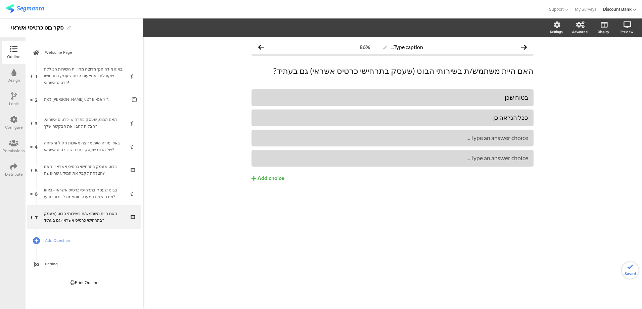
click at [275, 177] on div "Add choice" at bounding box center [270, 178] width 27 height 7
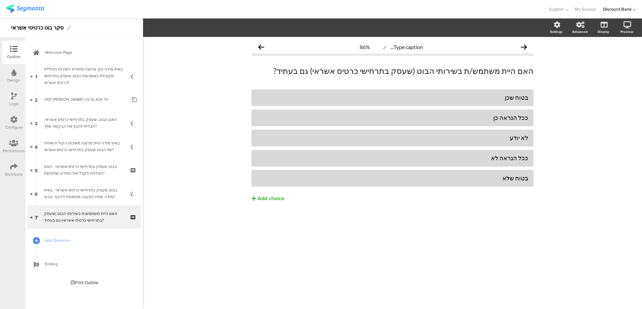
click at [513, 137] on div "לא יודע" at bounding box center [392, 138] width 271 height 8
click at [282, 245] on div "Type caption... 86% האם היית משתמש/ת בשירותי הבוט (שעסק בתרחישי כרטיס אשראי) גם…" at bounding box center [392, 173] width 499 height 272
click at [70, 74] on div "באיזו מידה הנך מרוצה מחוויית השירות הכוללת שקיבלת באמצעות הבוט שעסק בתרחישי כרט…" at bounding box center [84, 76] width 80 height 20
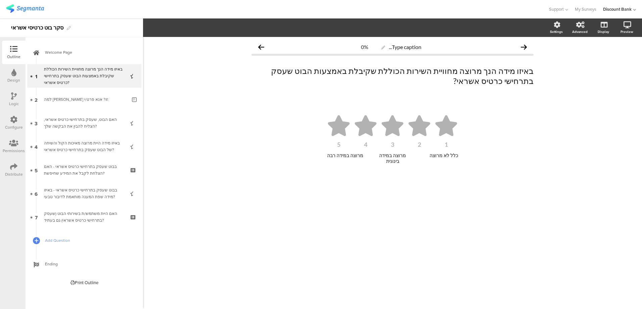
click at [68, 121] on div "האם הבוט, שעסק בתרחישי כרטיס אשראי, הצליח להבין את הבקשה שלך?" at bounding box center [84, 122] width 80 height 13
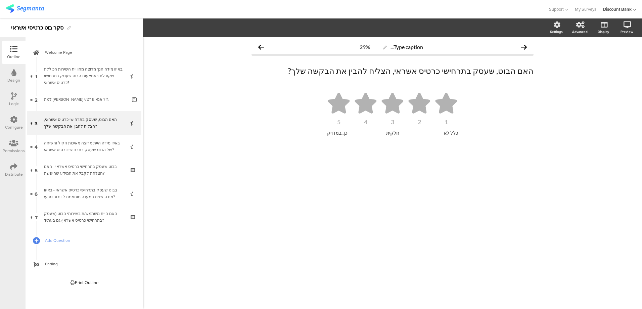
click at [84, 100] on div "למה נתת תשובה זו? אנא פרט/י:" at bounding box center [85, 99] width 83 height 7
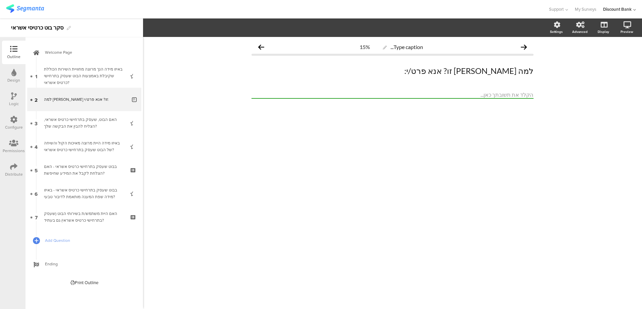
click at [82, 118] on div "האם הבוט, שעסק בתרחישי כרטיס אשראי, הצליח להבין את הבקשה שלך?" at bounding box center [84, 122] width 80 height 13
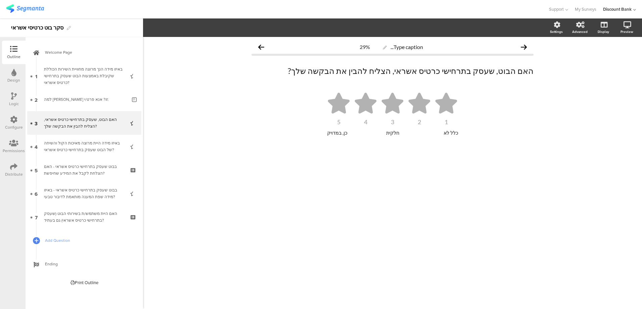
click at [81, 147] on div "באיזו מידה היית מרוצה מאיכות הקול והשיחה של הבוט שעסק בתרחישי כרטיס אשראי?" at bounding box center [84, 146] width 80 height 13
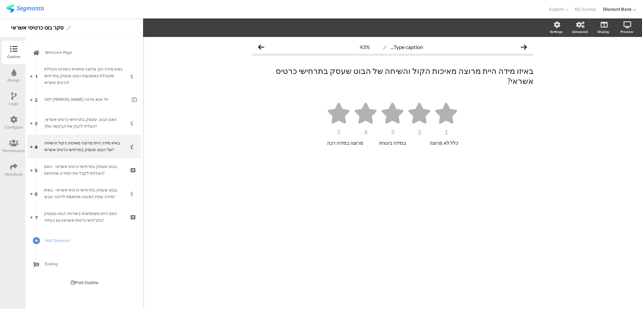
click at [88, 167] on div "בבוט שעסק בתרחישי כרטיס אשראי - האם הצלחת לקבל את המידע שחיפשת?" at bounding box center [84, 169] width 80 height 13
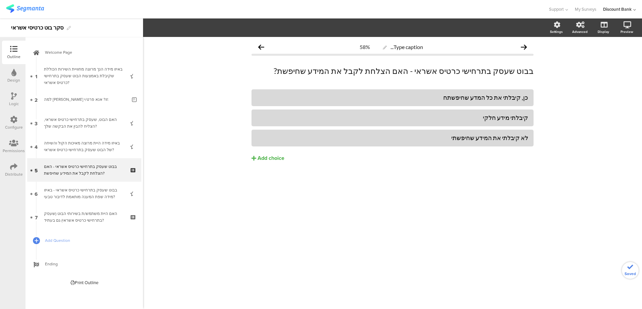
click at [93, 196] on div "בבוט שעסק בתרחישי כרטיס אשראי - באיזו מידה שפת המענה מותאמת לדיבור טבעי?" at bounding box center [84, 193] width 80 height 13
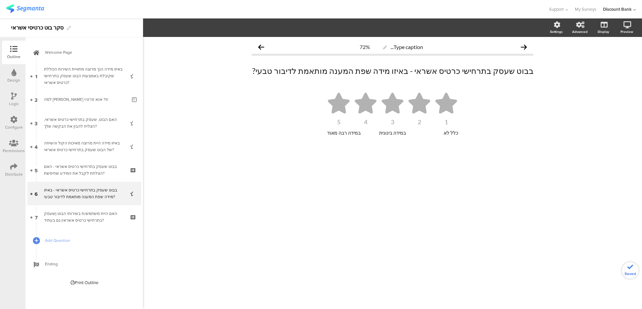
click at [85, 225] on link "7 האם היית משתמש/ת בשירותי הבוט (שעסק בתרחישי כרטיס אשראי) גם בעתיד?" at bounding box center [84, 216] width 114 height 23
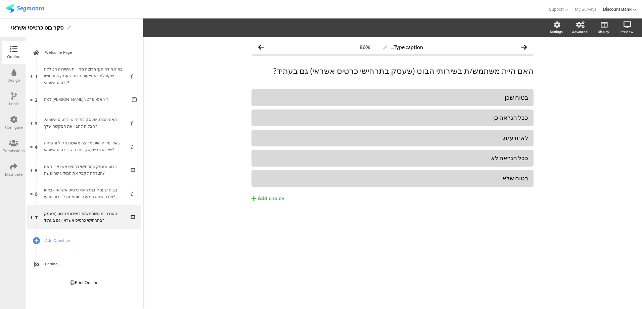
click at [11, 173] on div "Distribute" at bounding box center [14, 174] width 18 height 6
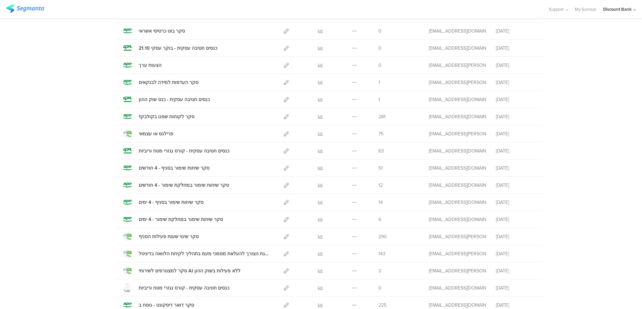
scroll to position [134, 0]
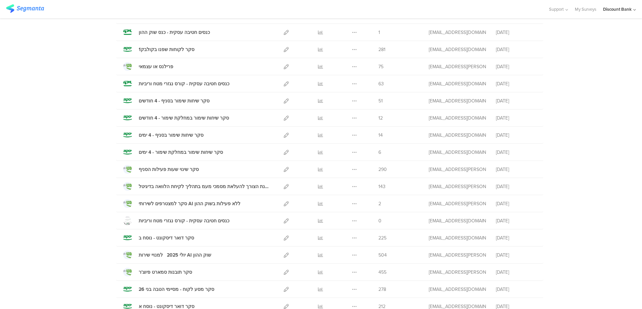
click at [284, 151] on icon at bounding box center [286, 152] width 5 height 5
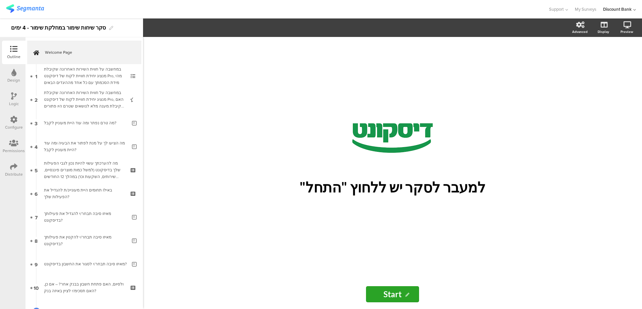
click at [14, 165] on icon at bounding box center [13, 166] width 7 height 7
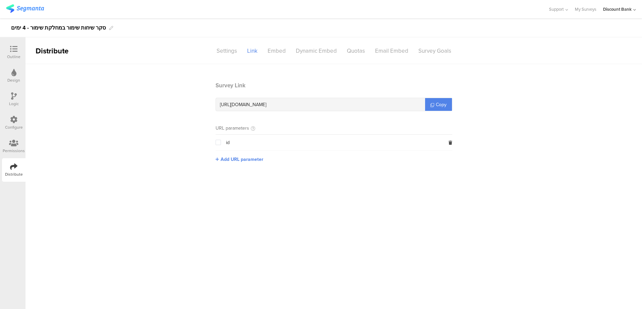
click at [146, 153] on section "Survey Link [URL][DOMAIN_NAME] Copy URL parameters id Add URL parameter" at bounding box center [334, 127] width 616 height 92
